Goal: Task Accomplishment & Management: Manage account settings

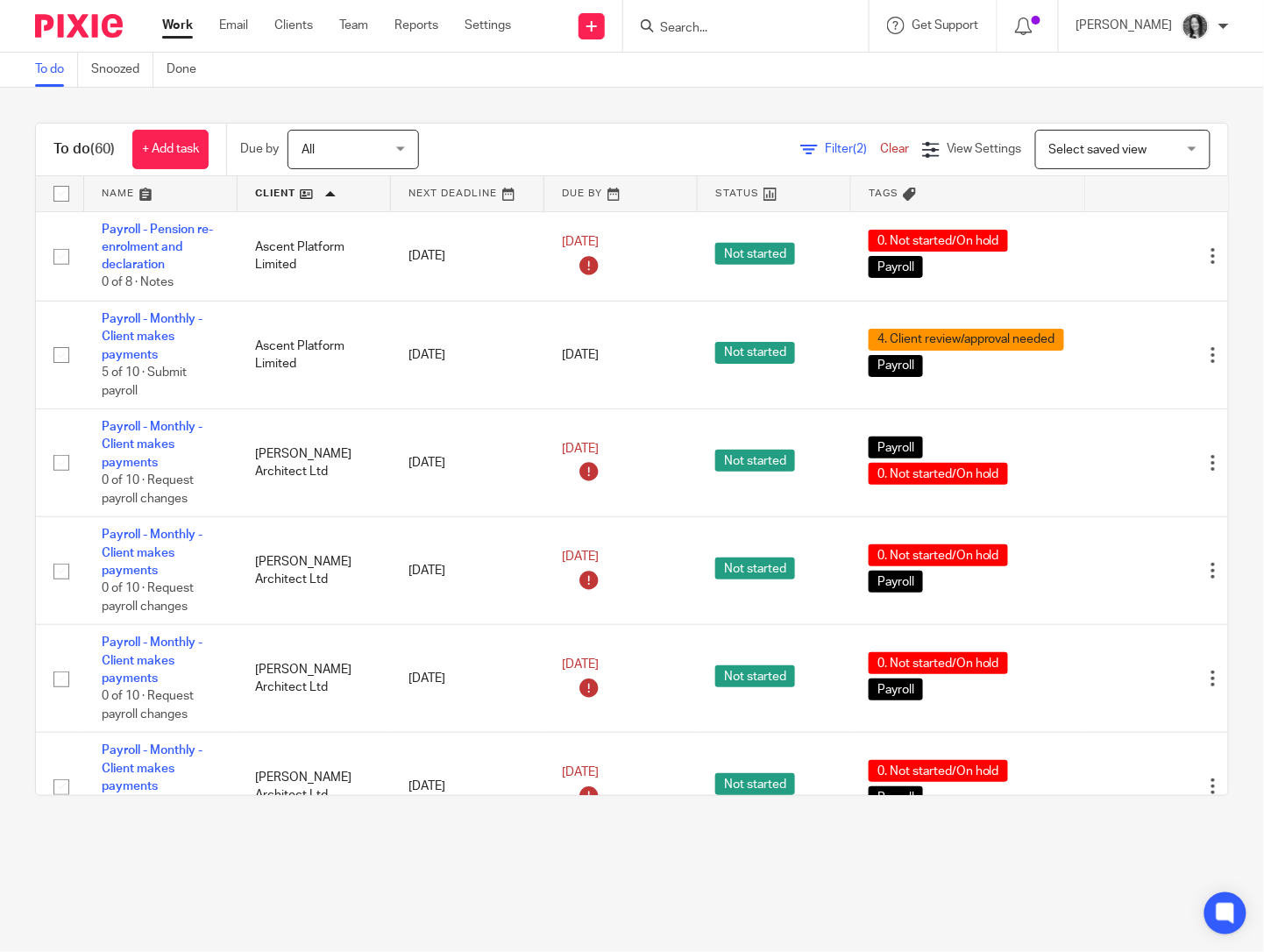
scroll to position [5823, 0]
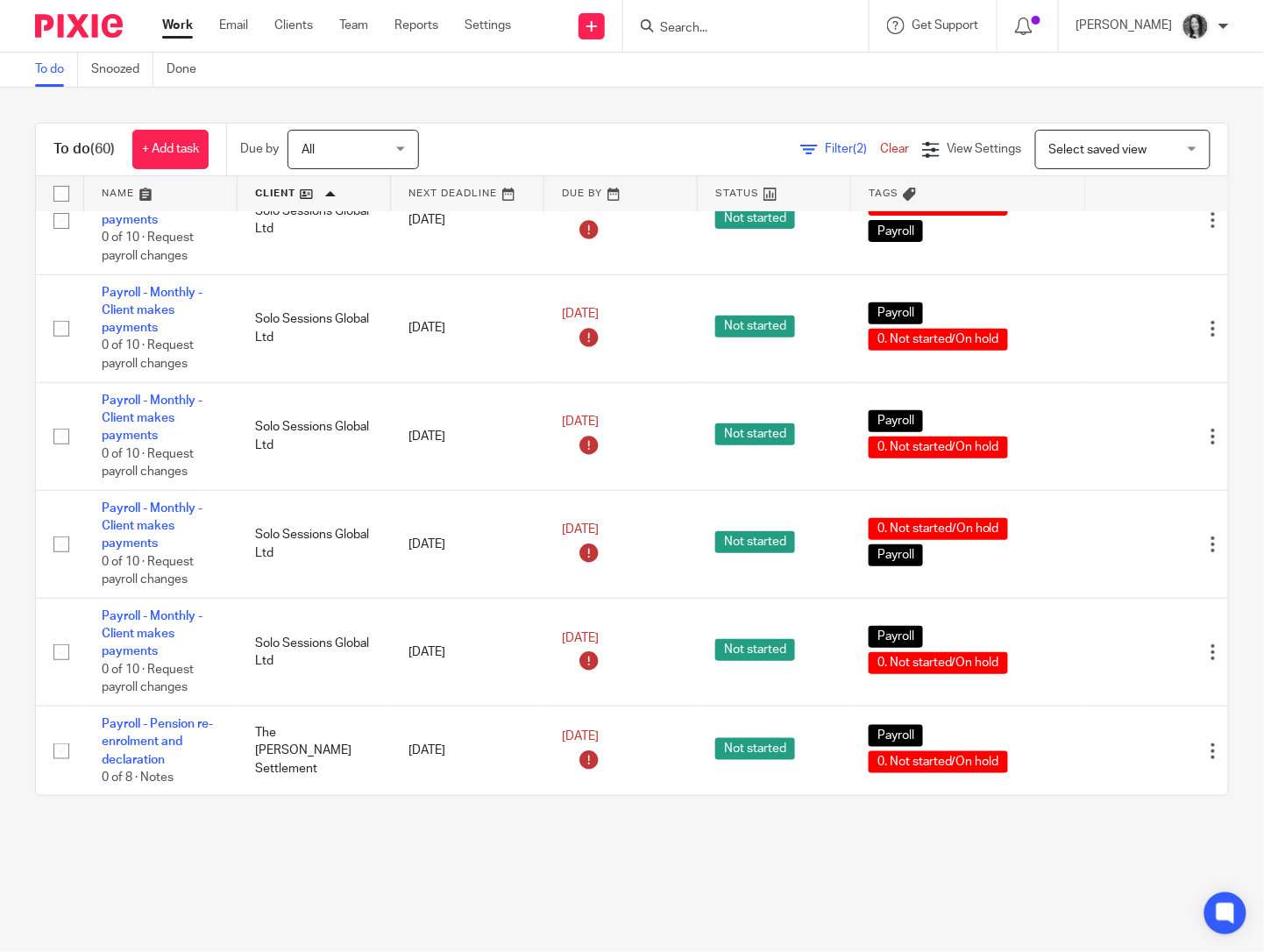
click at [708, 36] on div at bounding box center [746, 26] width 246 height 52
click at [716, 24] on input "Search" at bounding box center [737, 29] width 158 height 16
type input "ogi"
click at [723, 57] on link at bounding box center [763, 69] width 217 height 27
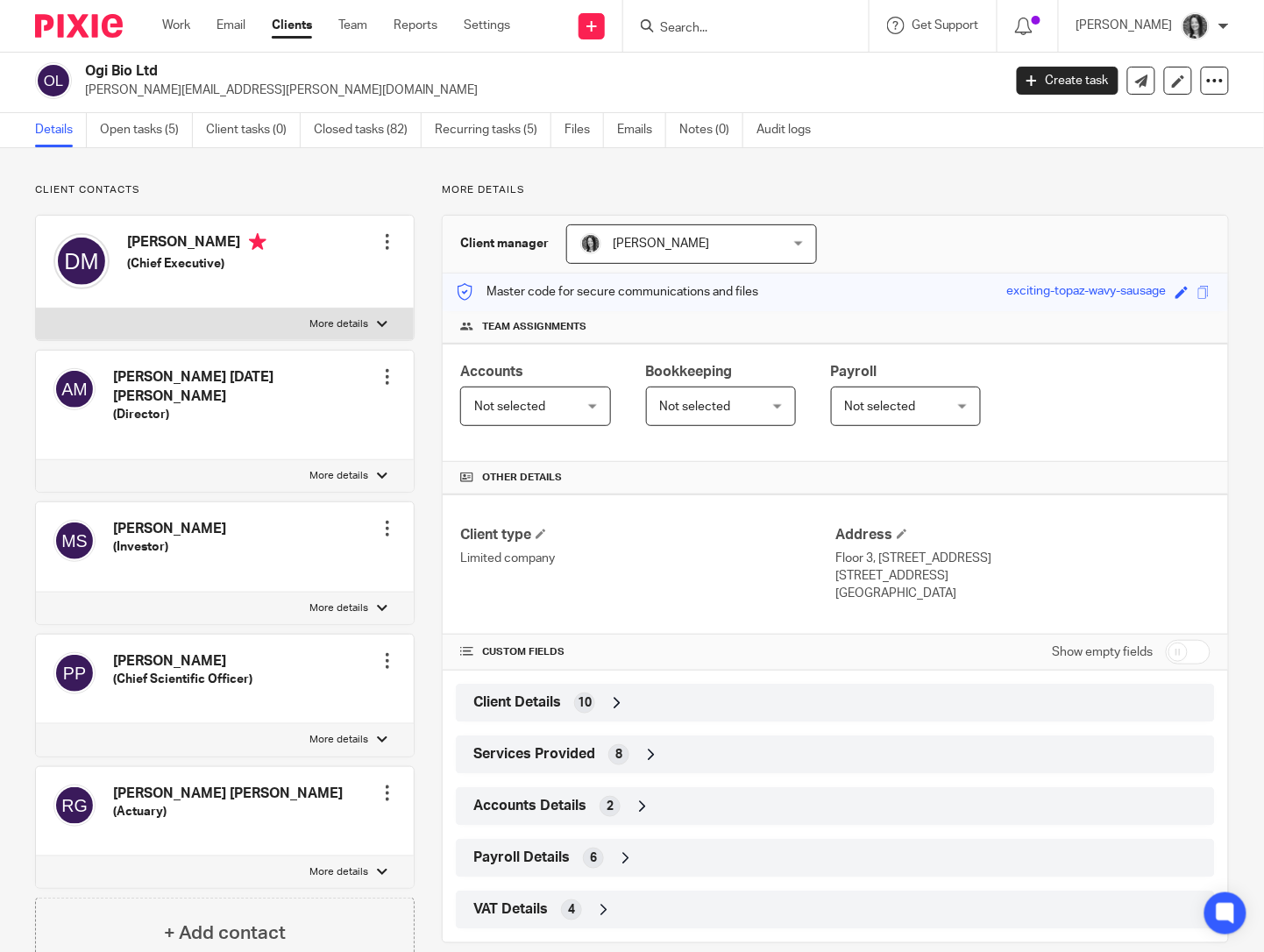
scroll to position [5, 0]
click at [167, 133] on link "Open tasks (5)" at bounding box center [146, 129] width 93 height 34
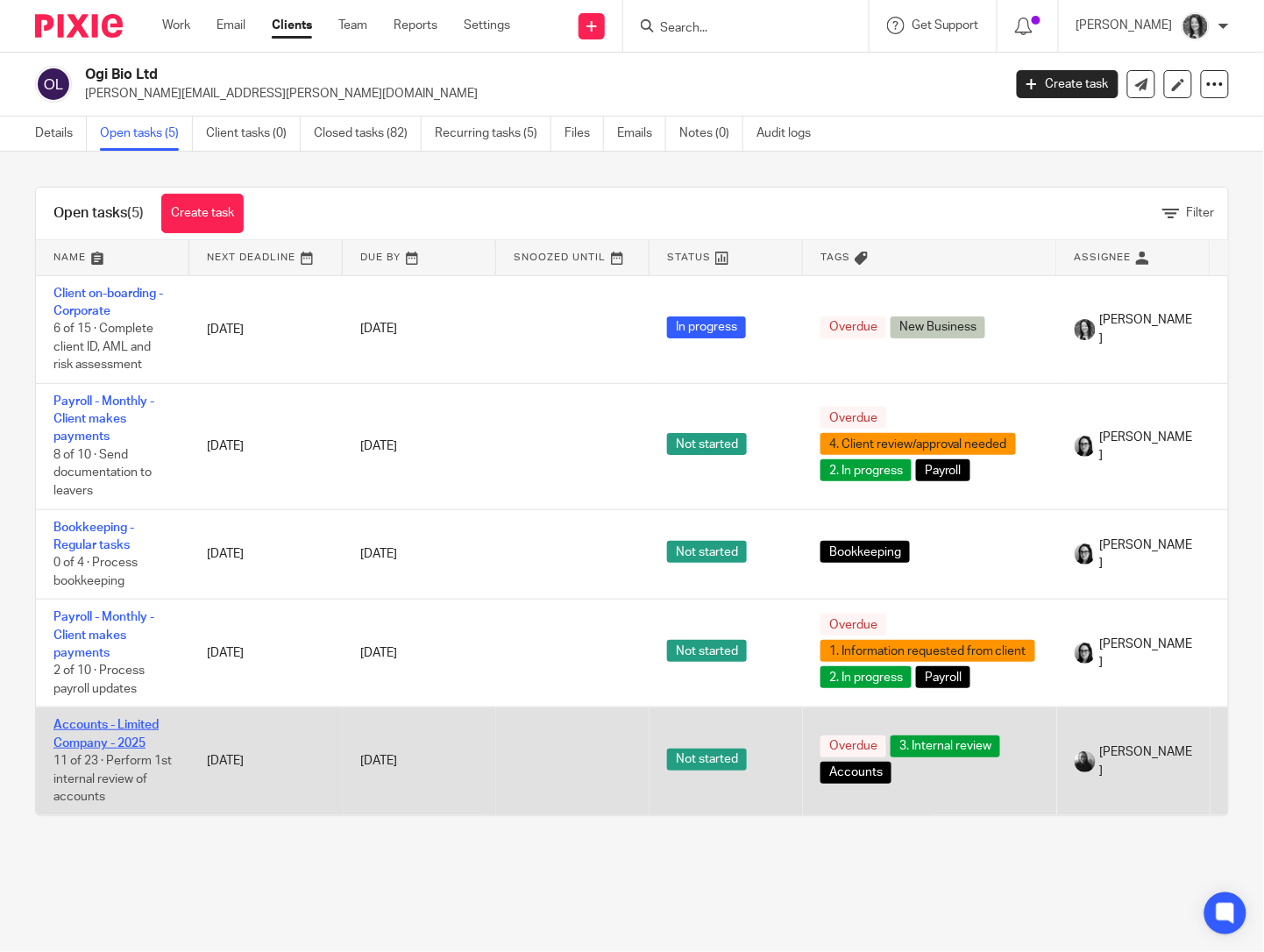
click at [120, 729] on link "Accounts - Limited Company - 2025" at bounding box center [106, 733] width 105 height 30
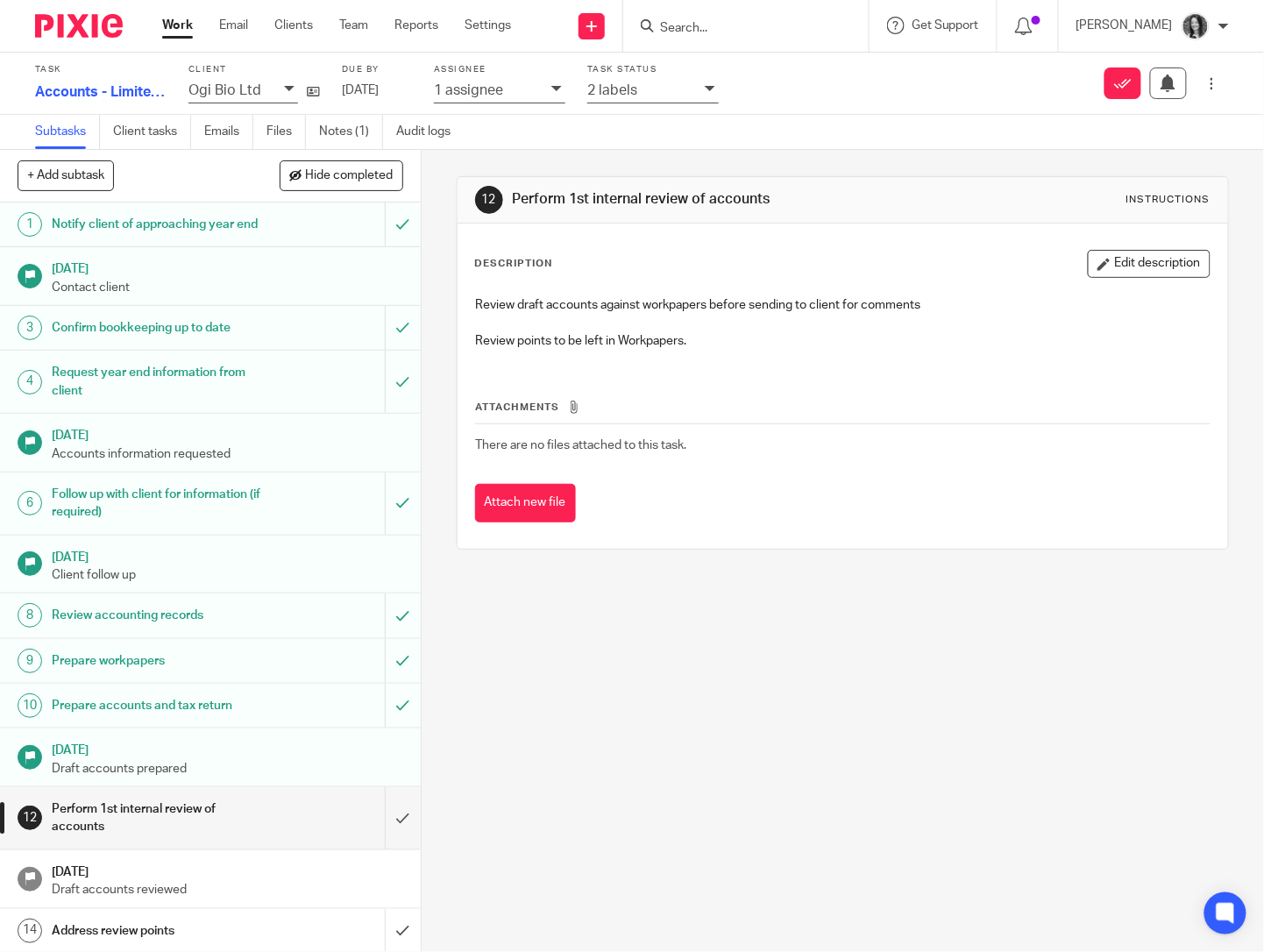
click at [642, 94] on div "2 labels" at bounding box center [642, 89] width 109 height 20
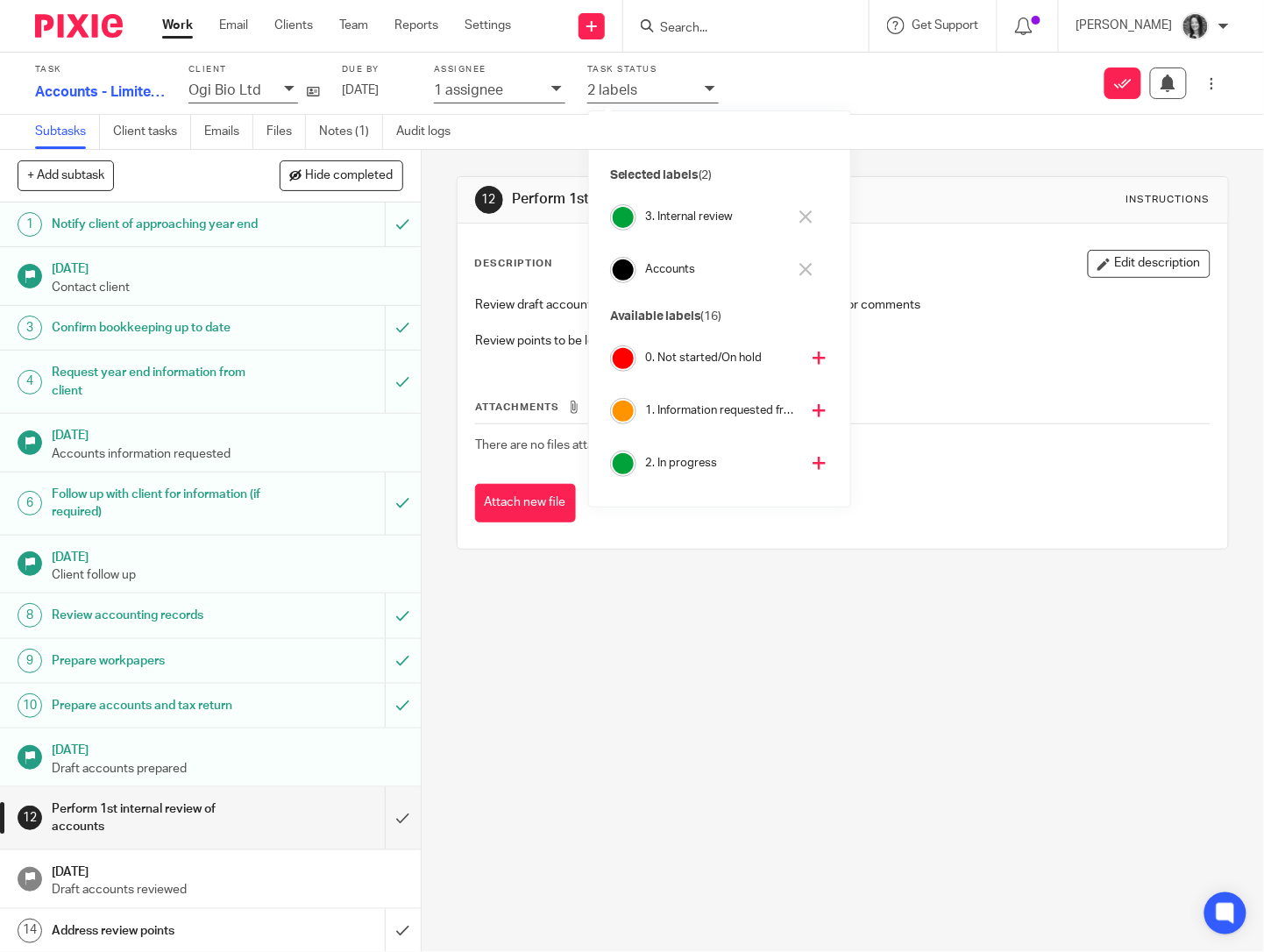
click at [502, 88] on p "1 assignee" at bounding box center [469, 90] width 69 height 16
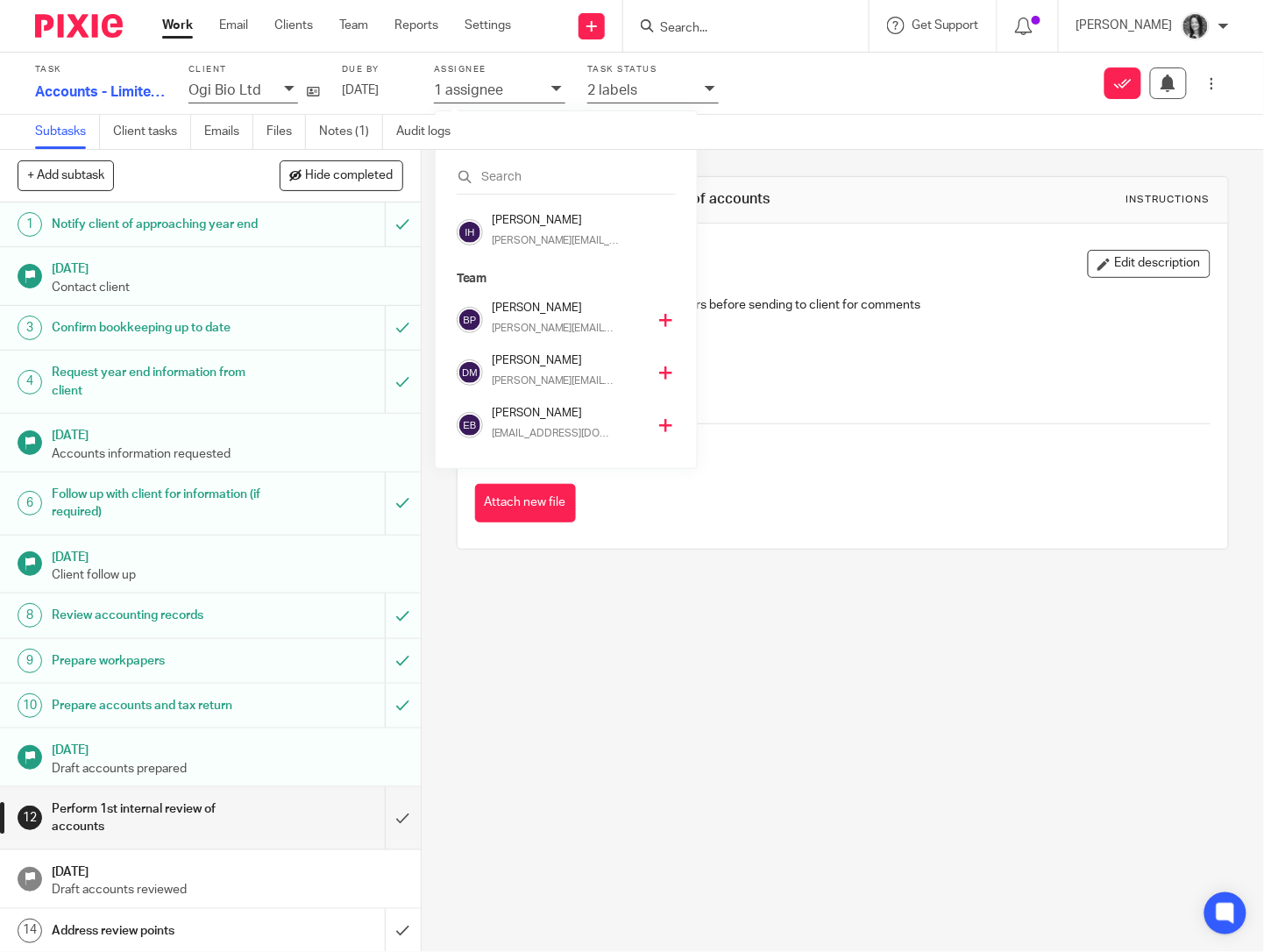
click at [522, 314] on h4 "[PERSON_NAME]" at bounding box center [568, 308] width 154 height 16
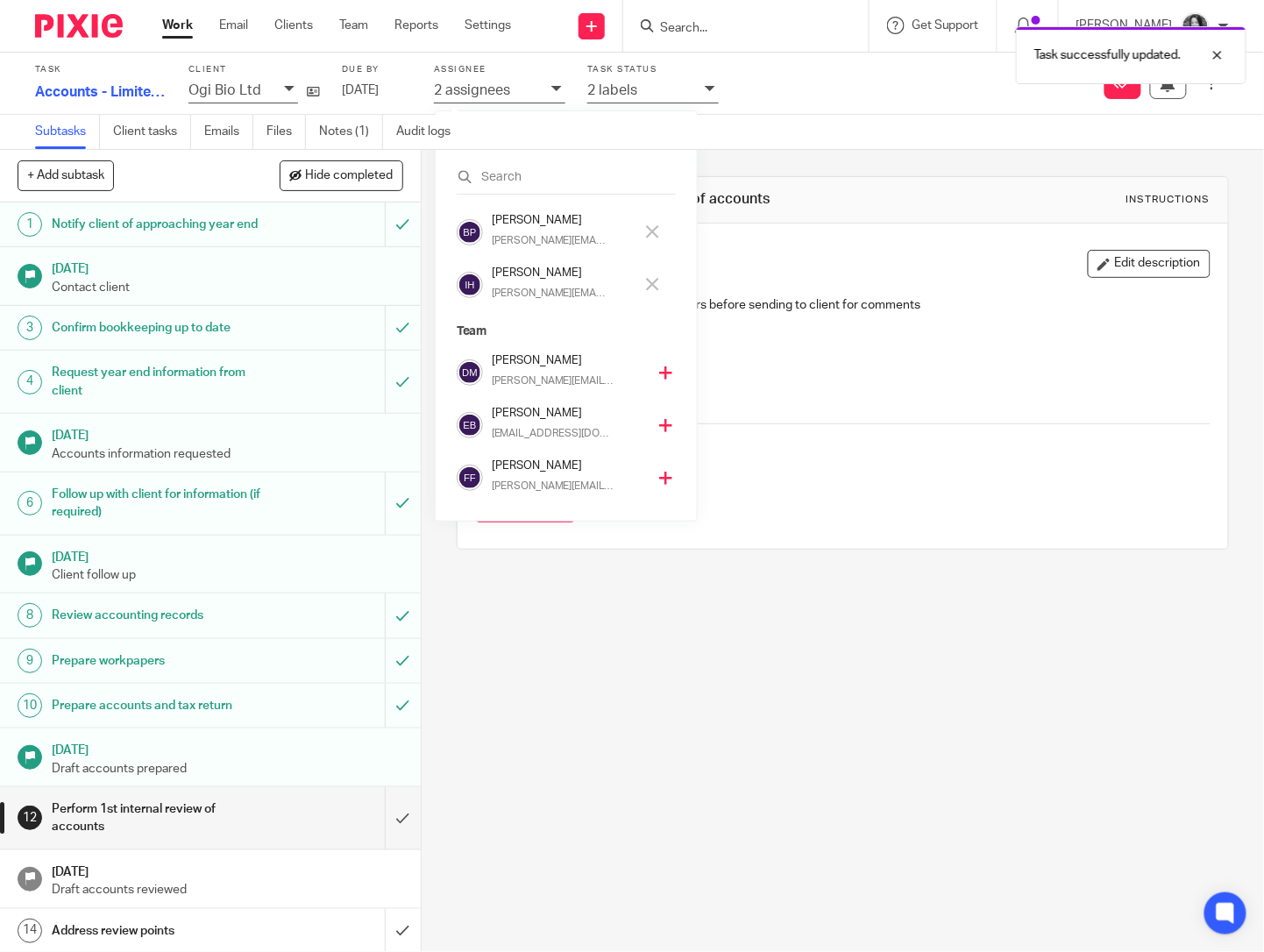
click at [524, 284] on div "Inez Henderson inez@sense-ca.co.uk" at bounding box center [567, 285] width 151 height 41
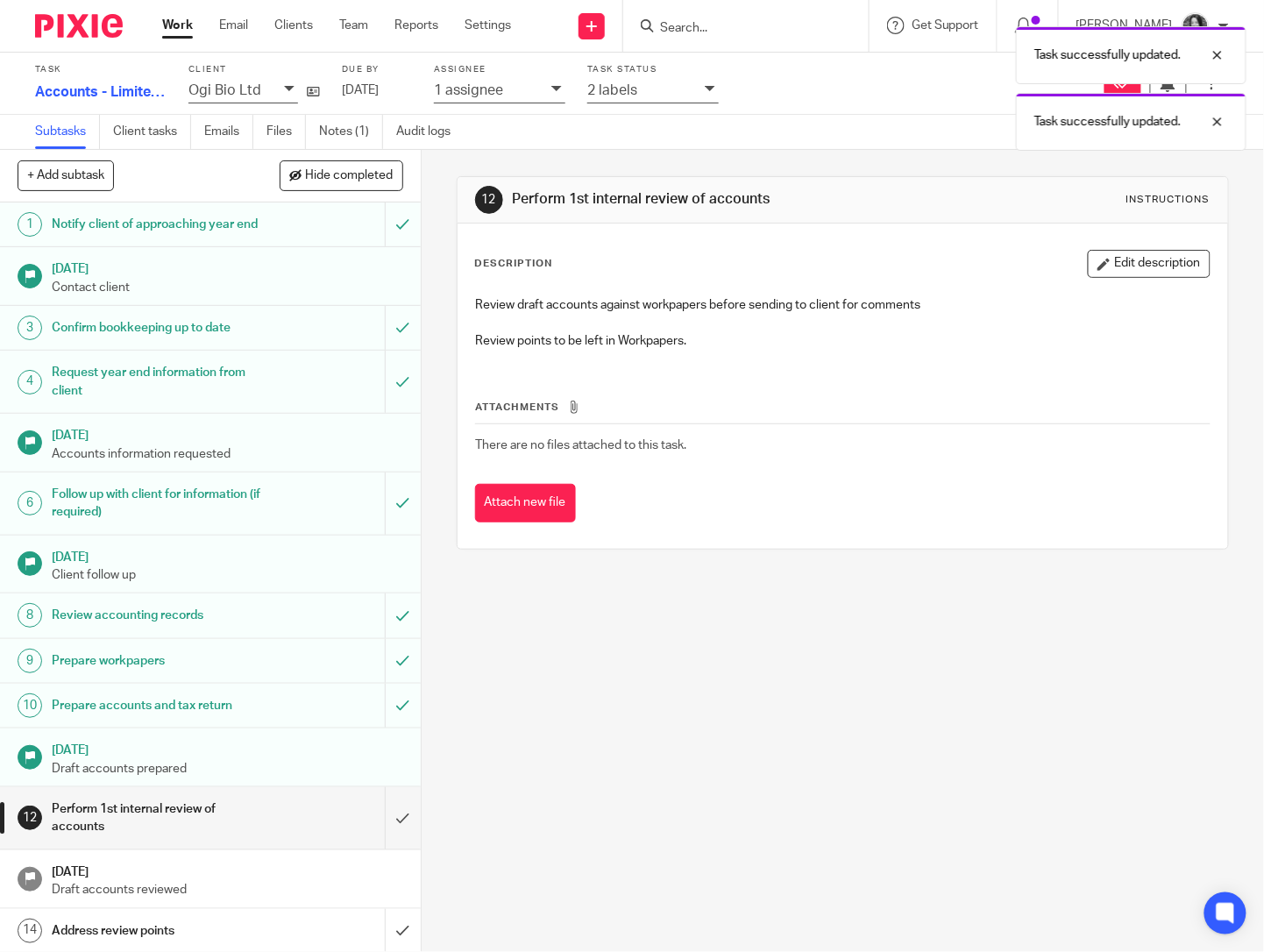
click at [751, 33] on div "Task successfully updated. Task successfully updated." at bounding box center [939, 83] width 615 height 133
click at [705, 27] on div "Task successfully updated. Task successfully updated." at bounding box center [939, 83] width 615 height 133
click at [1216, 54] on div at bounding box center [1205, 55] width 48 height 21
click at [1223, 53] on div at bounding box center [1205, 55] width 48 height 21
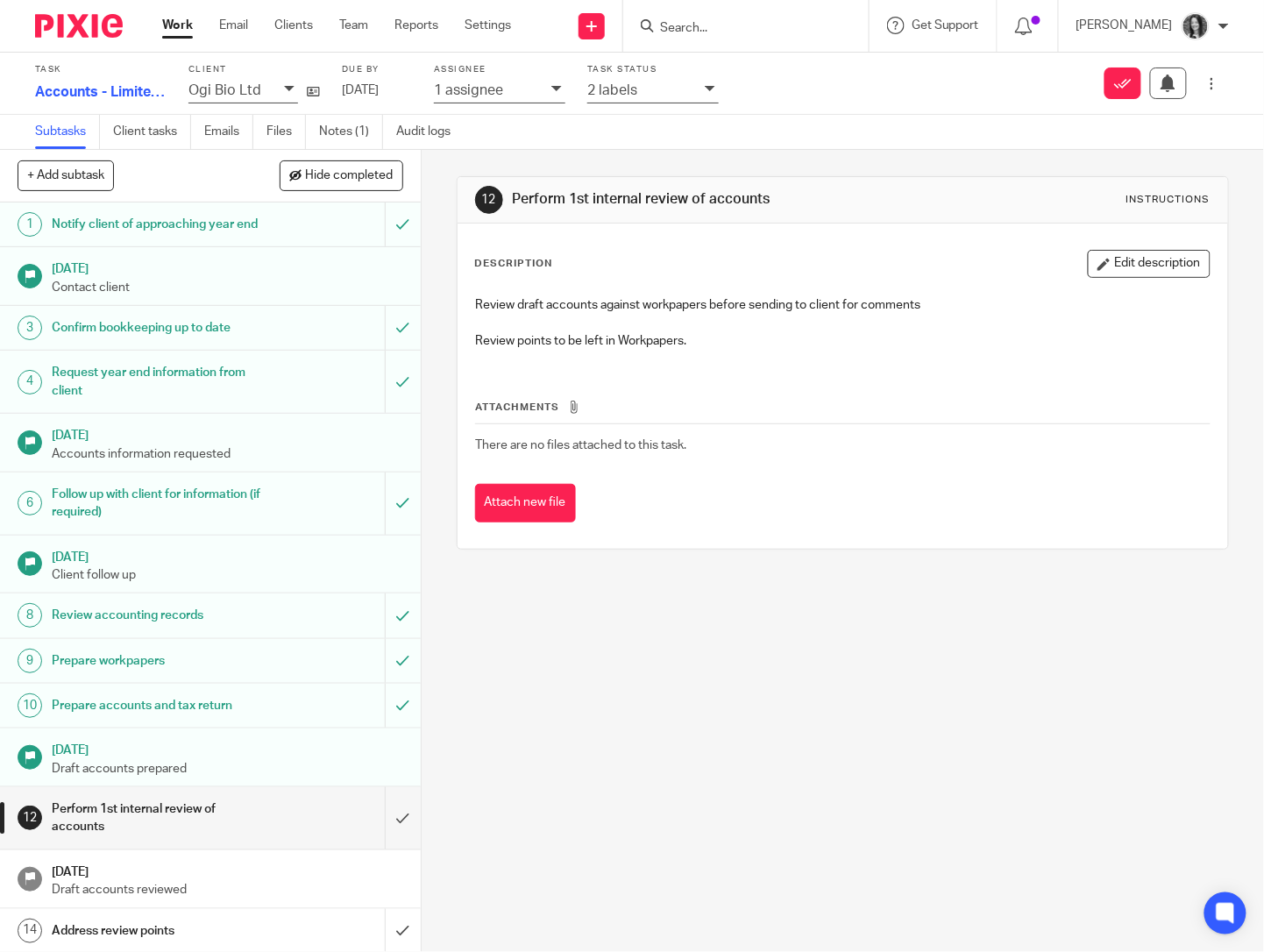
click at [679, 33] on div at bounding box center [743, 26] width 205 height 22
click at [732, 38] on div at bounding box center [746, 26] width 246 height 52
click at [726, 28] on input "Search" at bounding box center [737, 29] width 158 height 16
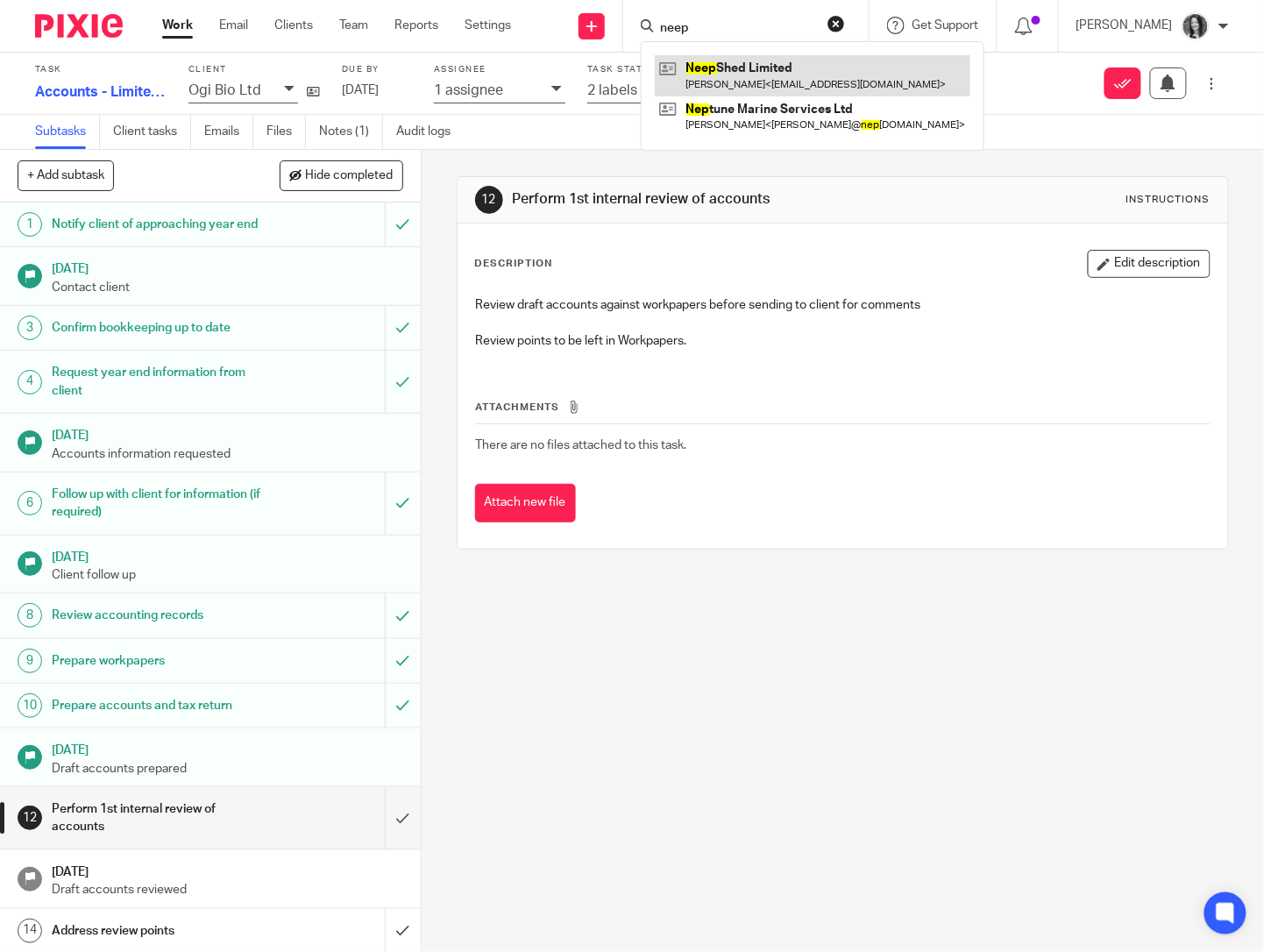
type input "neep"
click at [741, 62] on link at bounding box center [813, 76] width 316 height 40
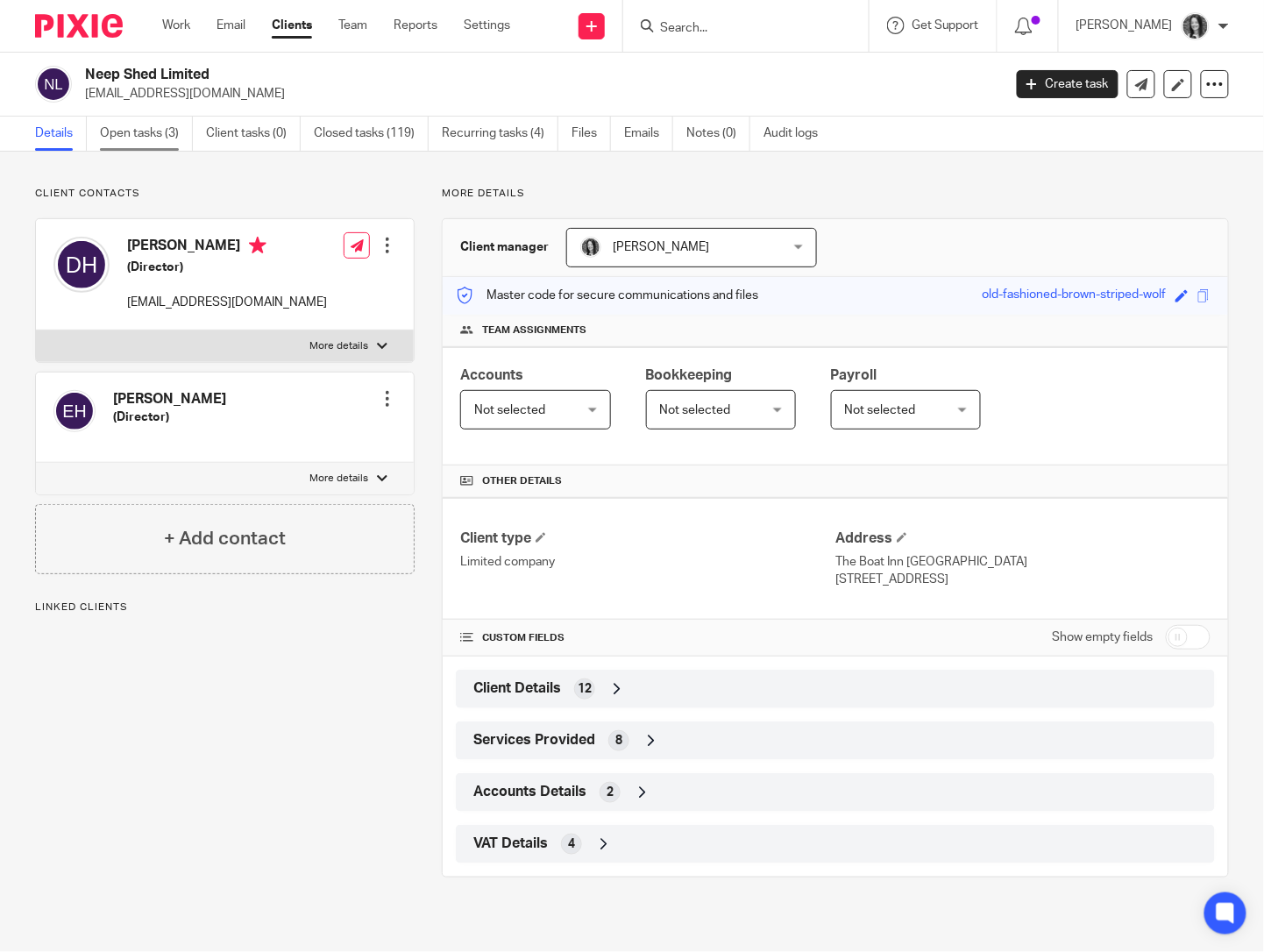
click at [142, 138] on link "Open tasks (3)" at bounding box center [146, 134] width 93 height 34
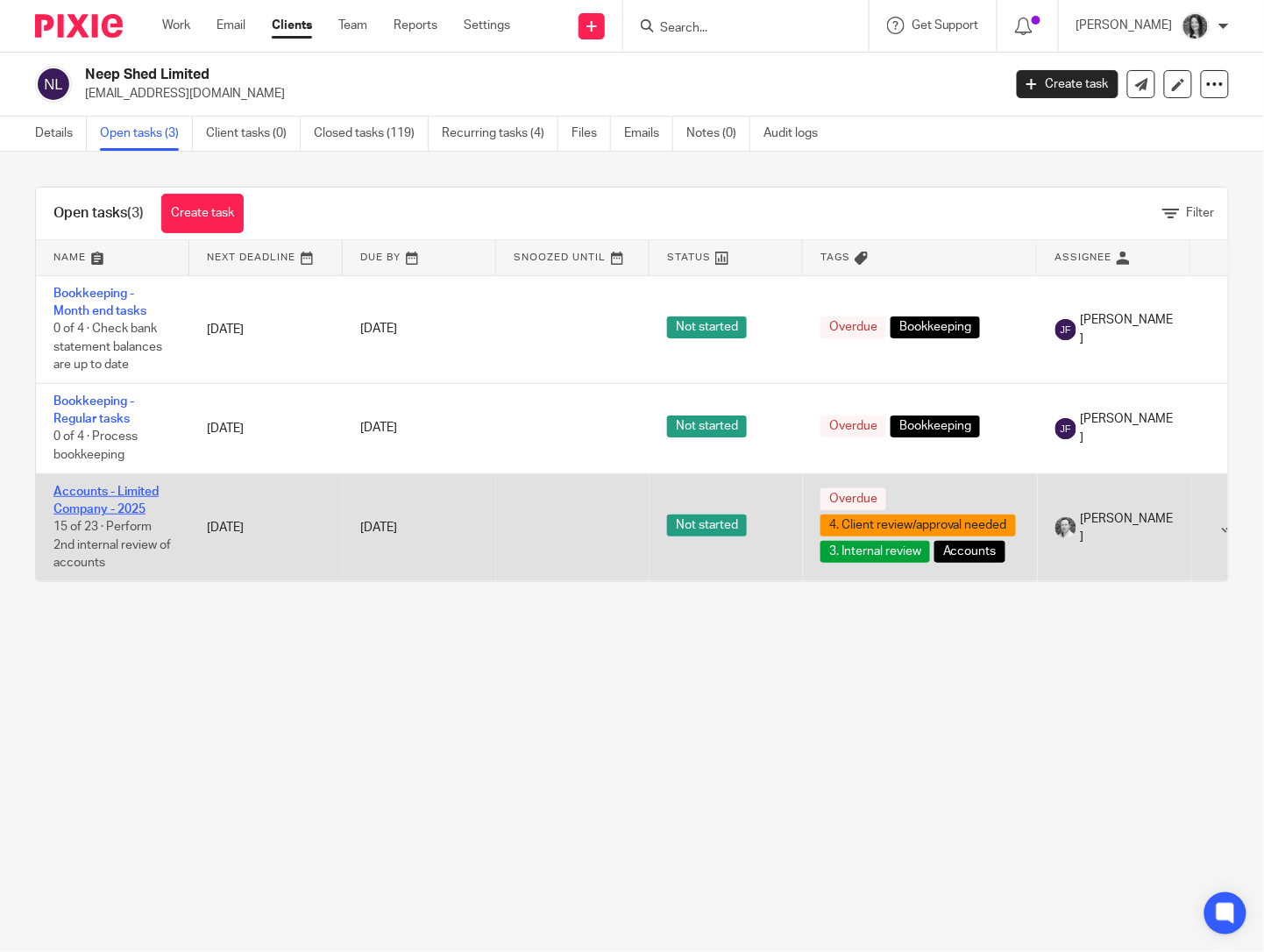
click at [107, 498] on link "Accounts - Limited Company - 2025" at bounding box center [106, 500] width 105 height 30
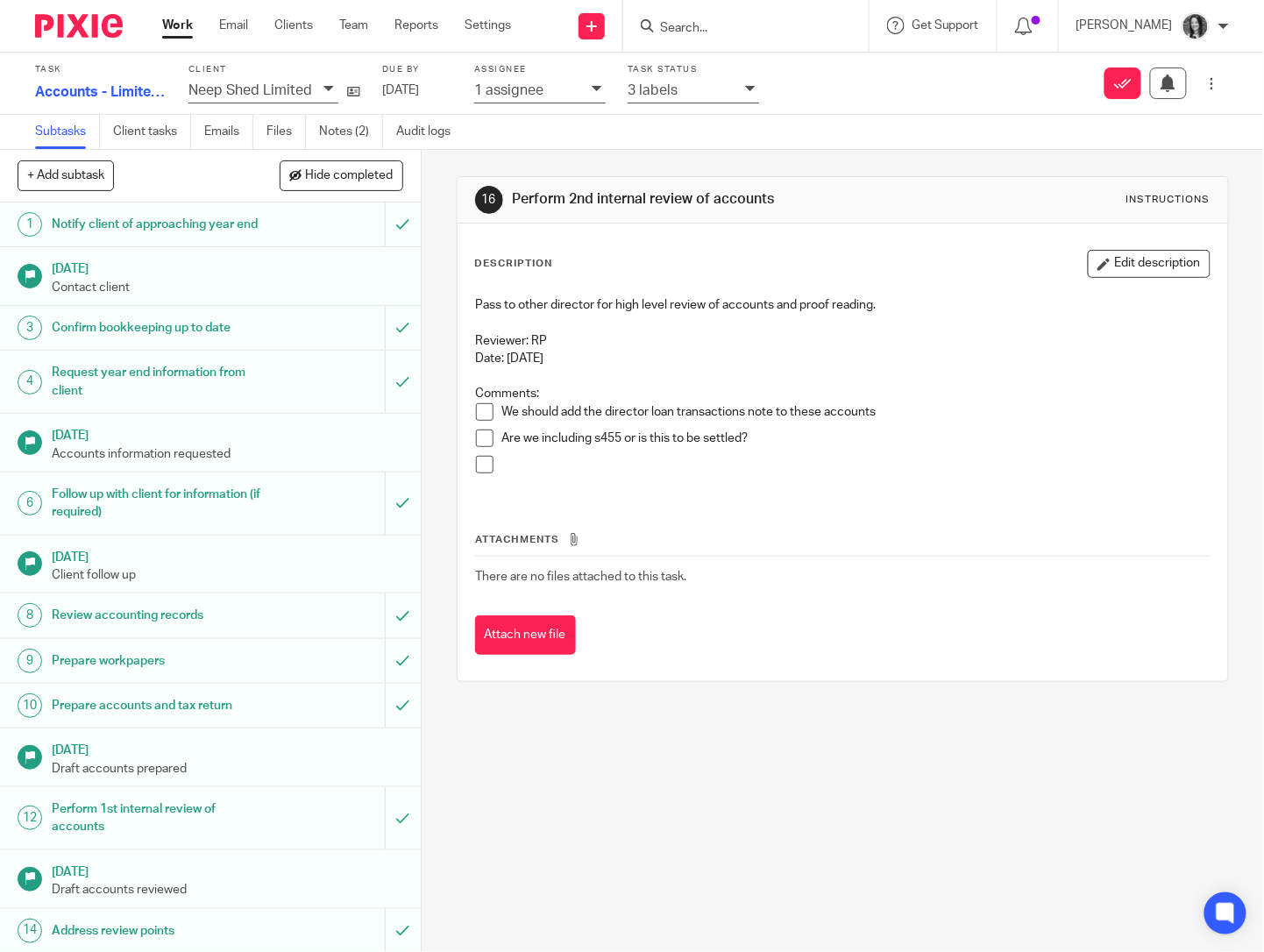
click at [476, 442] on span at bounding box center [485, 438] width 17 height 17
click at [481, 418] on span at bounding box center [485, 412] width 17 height 17
